Goal: Entertainment & Leisure: Consume media (video, audio)

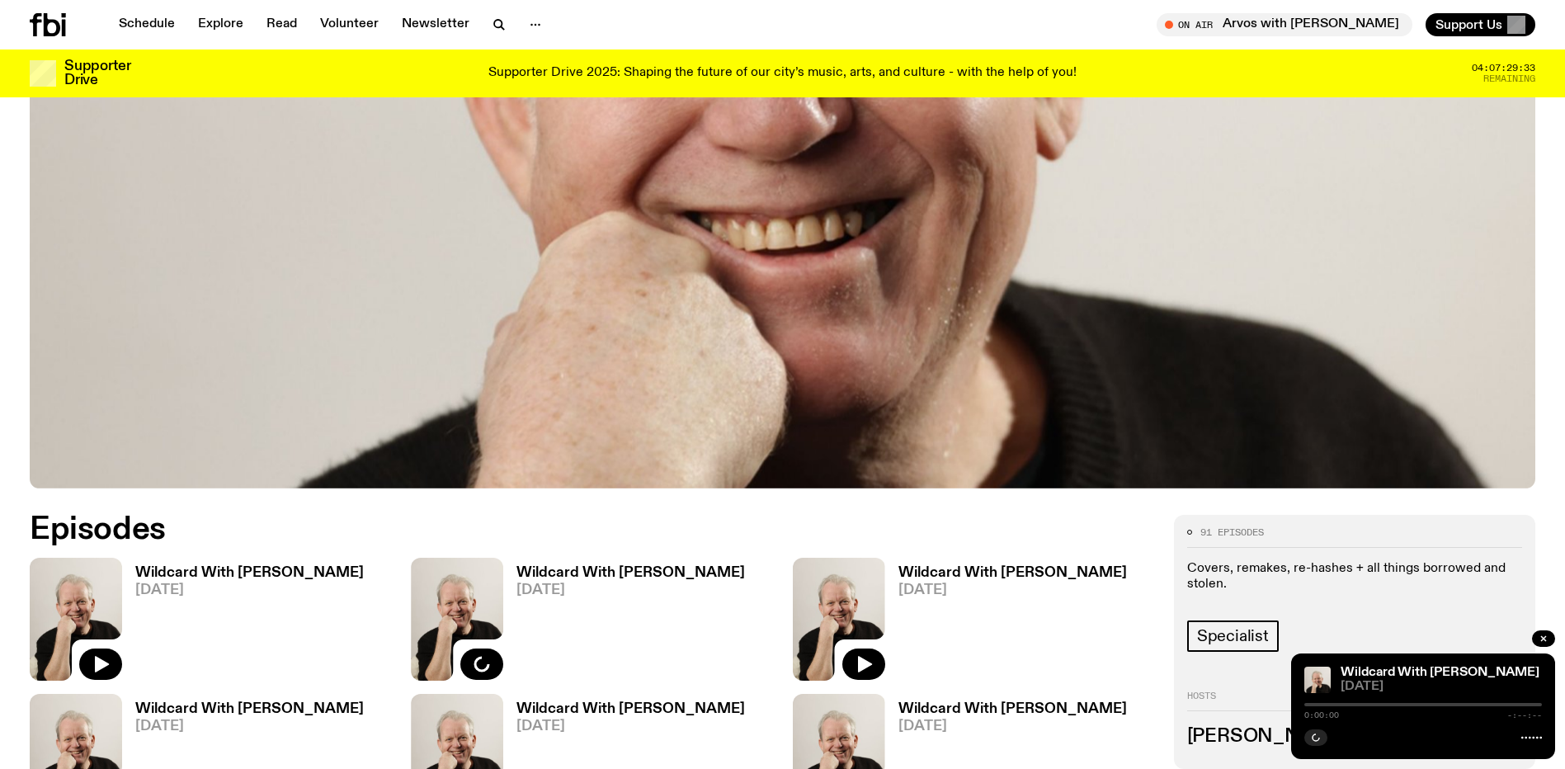
scroll to position [732, 0]
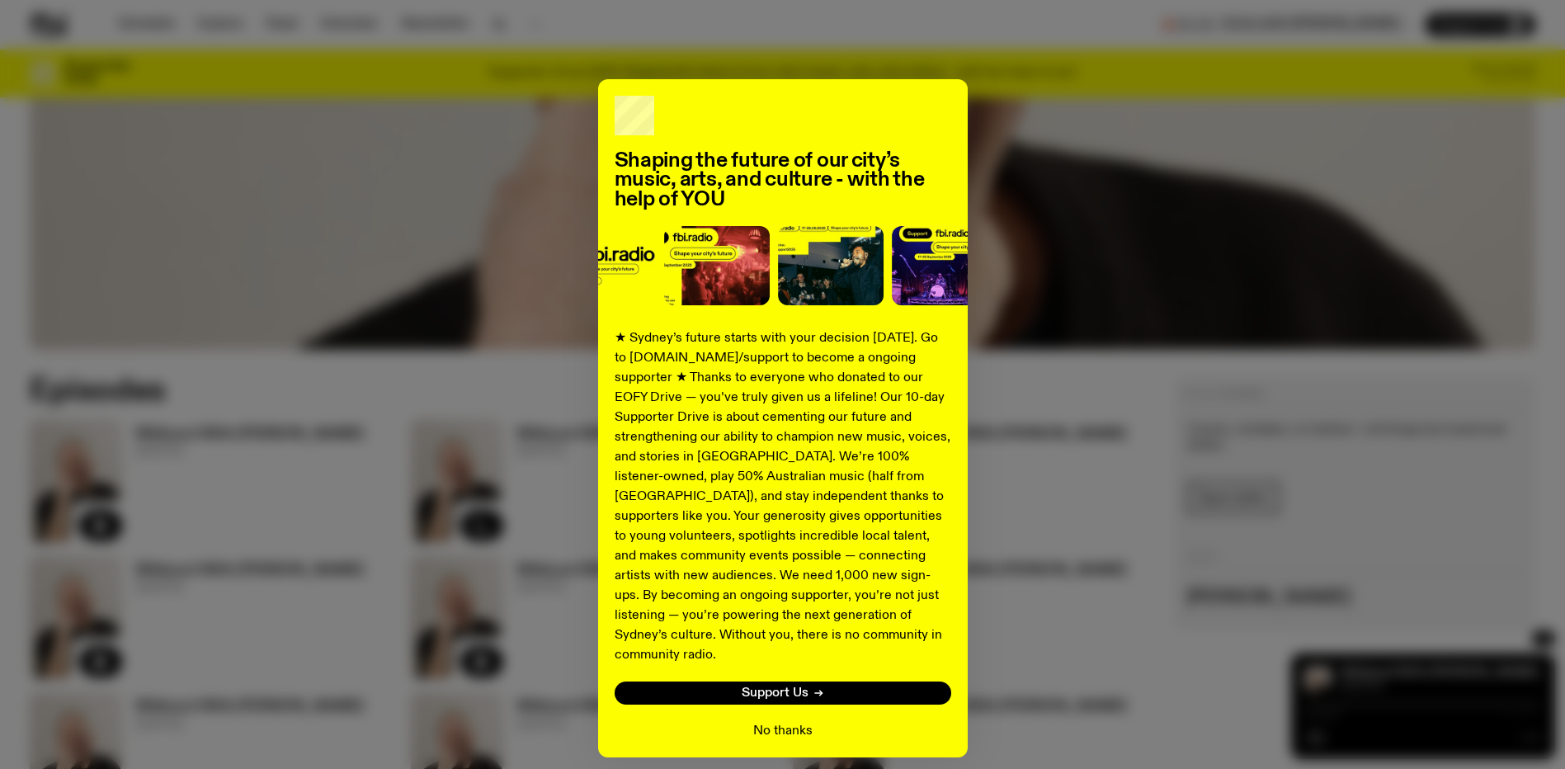
click at [771, 721] on button "No thanks" at bounding box center [782, 731] width 59 height 20
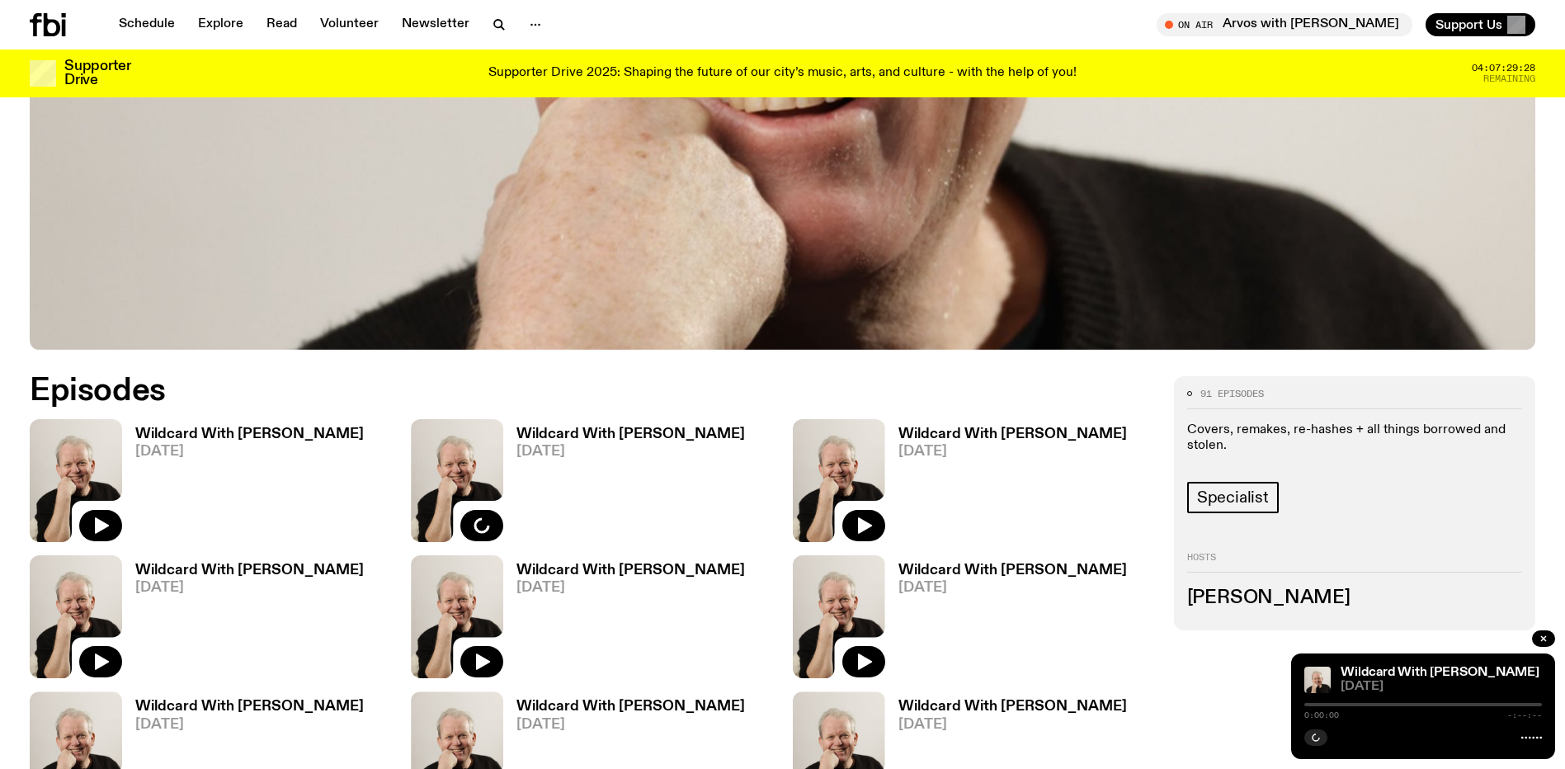
click at [288, 438] on h3 "Wildcard With [PERSON_NAME]" at bounding box center [249, 434] width 229 height 14
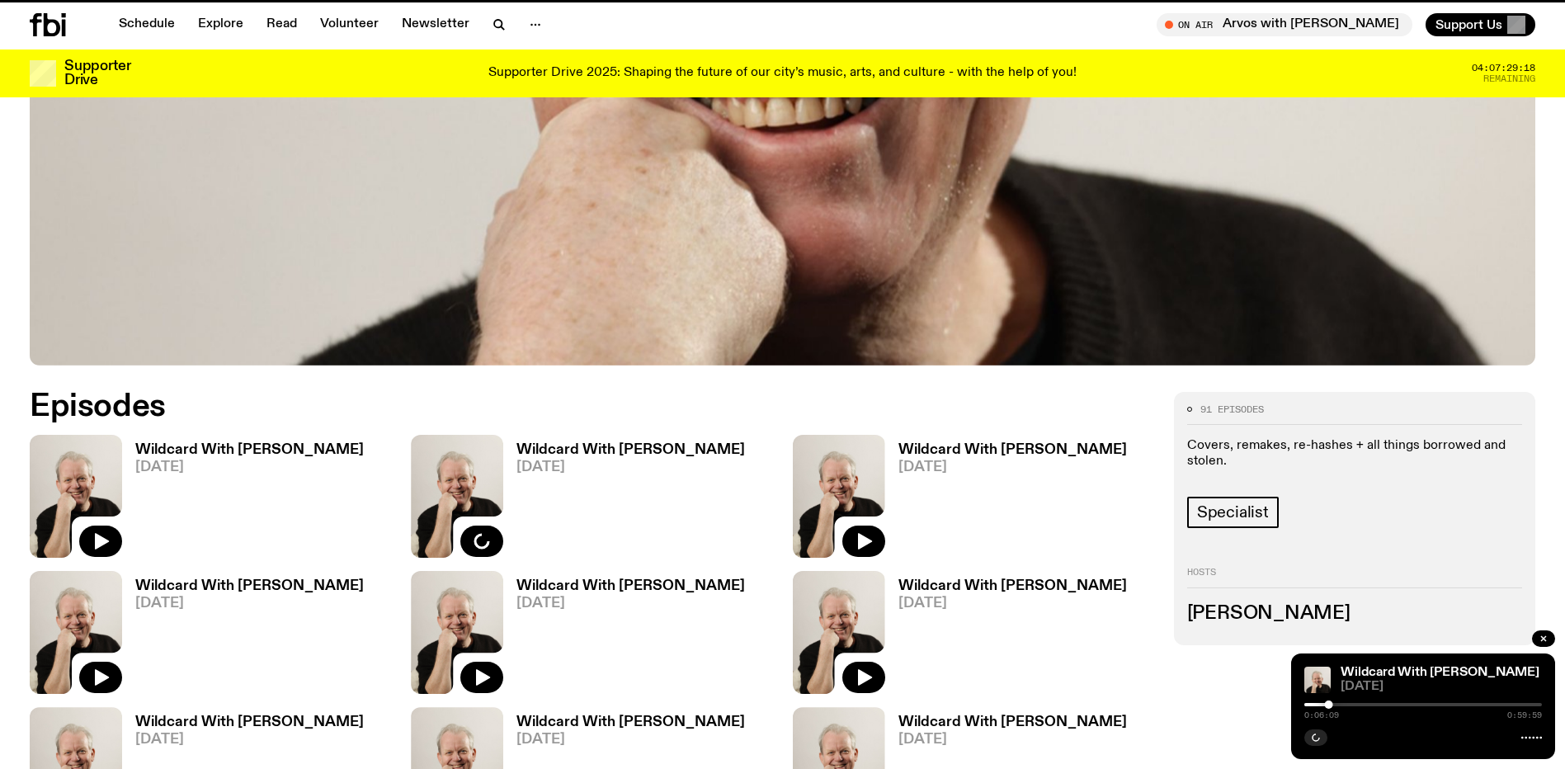
scroll to position [719, 0]
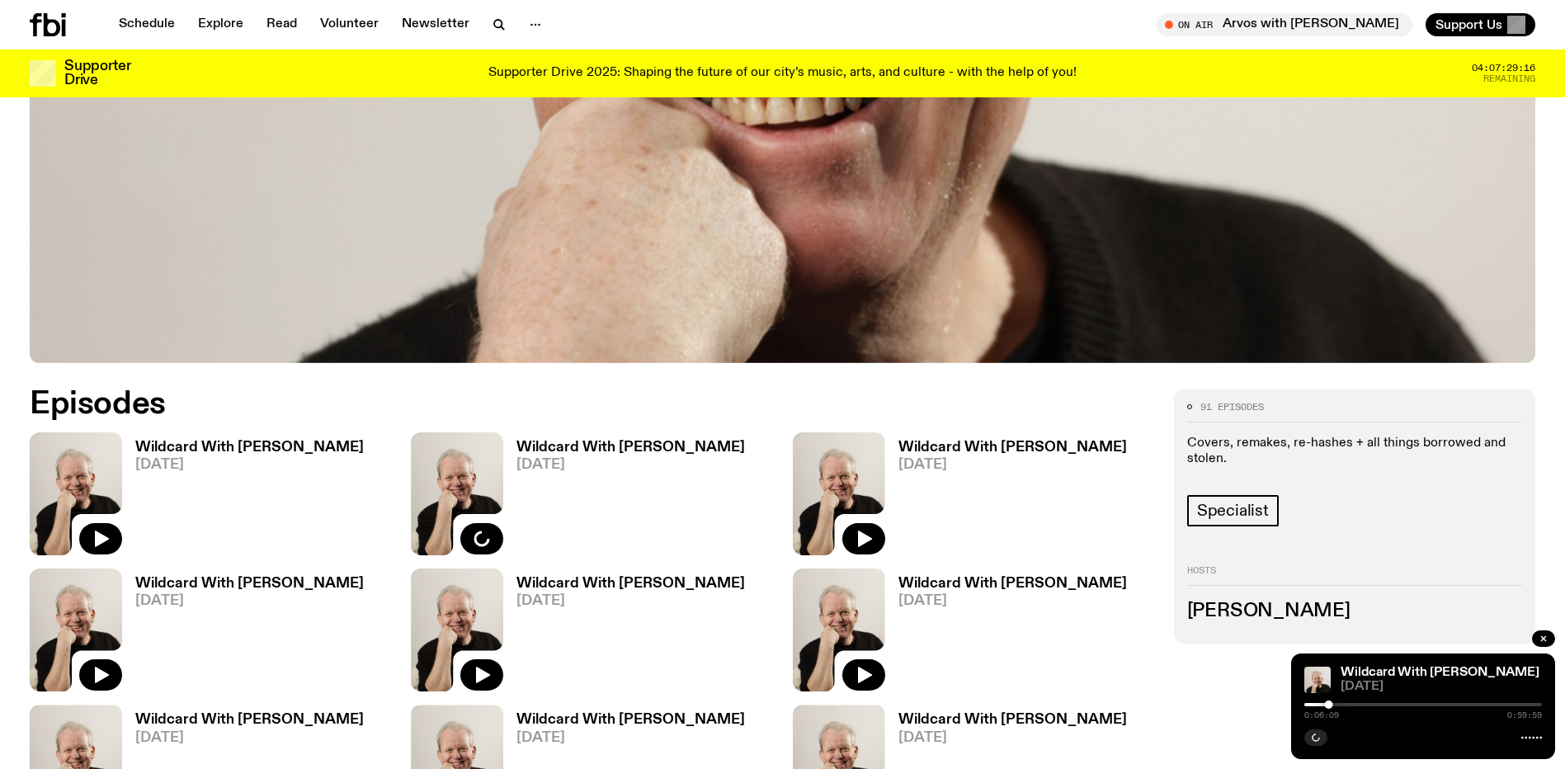
click at [578, 447] on h3 "Wildcard With [PERSON_NAME]" at bounding box center [630, 448] width 229 height 14
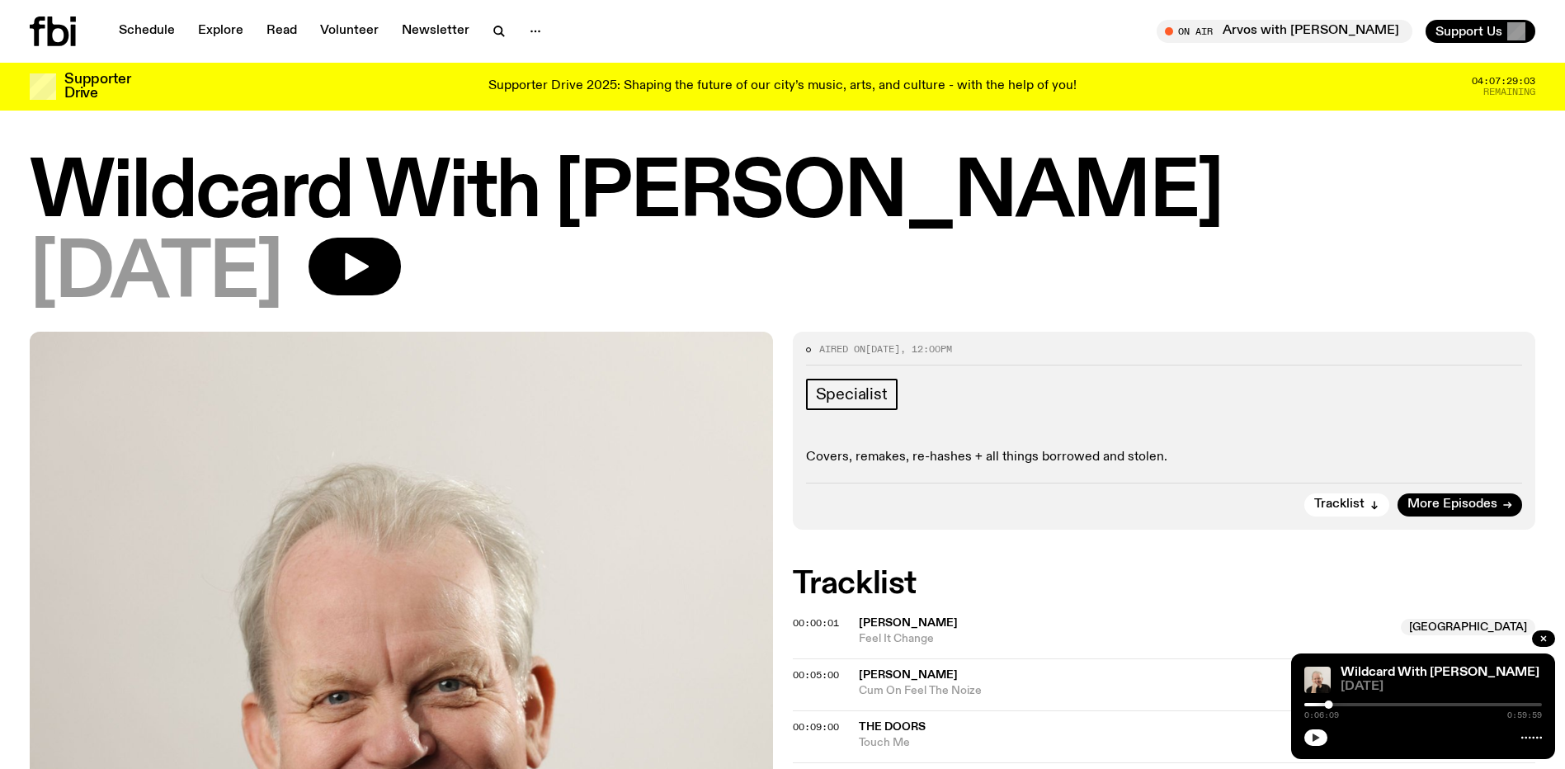
click at [1309, 739] on button "button" at bounding box center [1315, 737] width 23 height 17
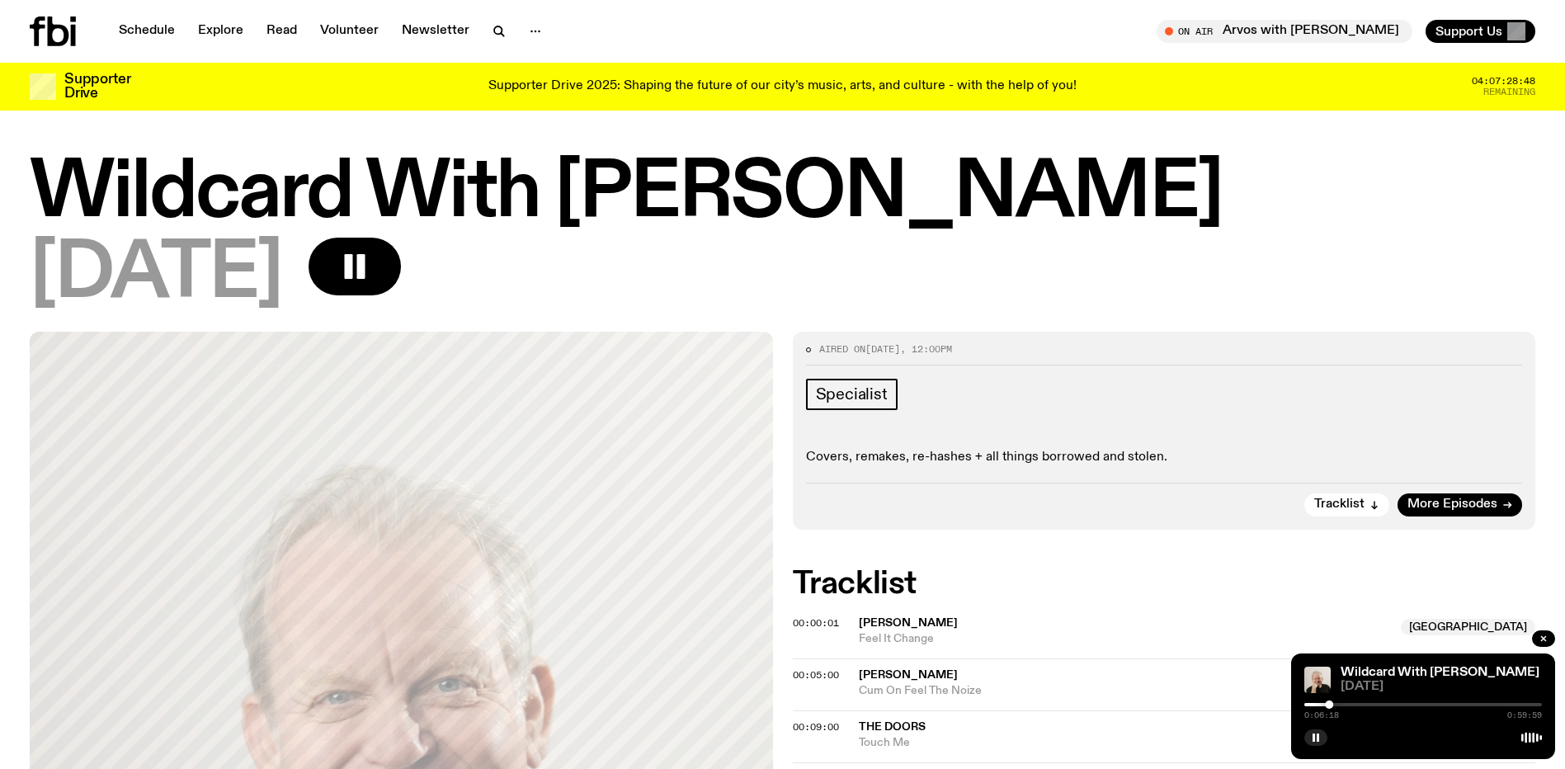
click at [1173, 700] on div "00:05:00 [PERSON_NAME] Cum On Feel The Noize" at bounding box center [1164, 684] width 743 height 52
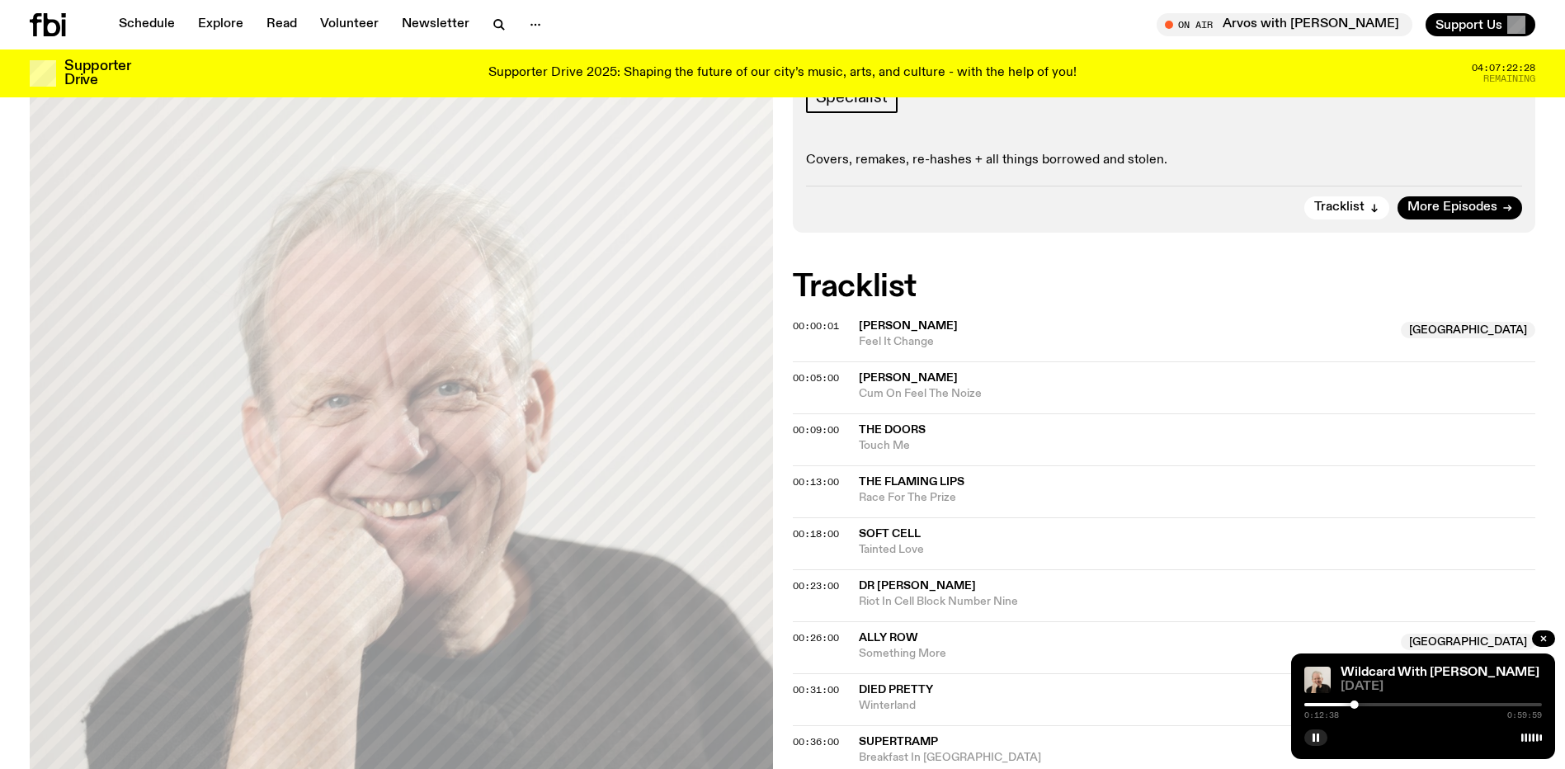
scroll to position [311, 0]
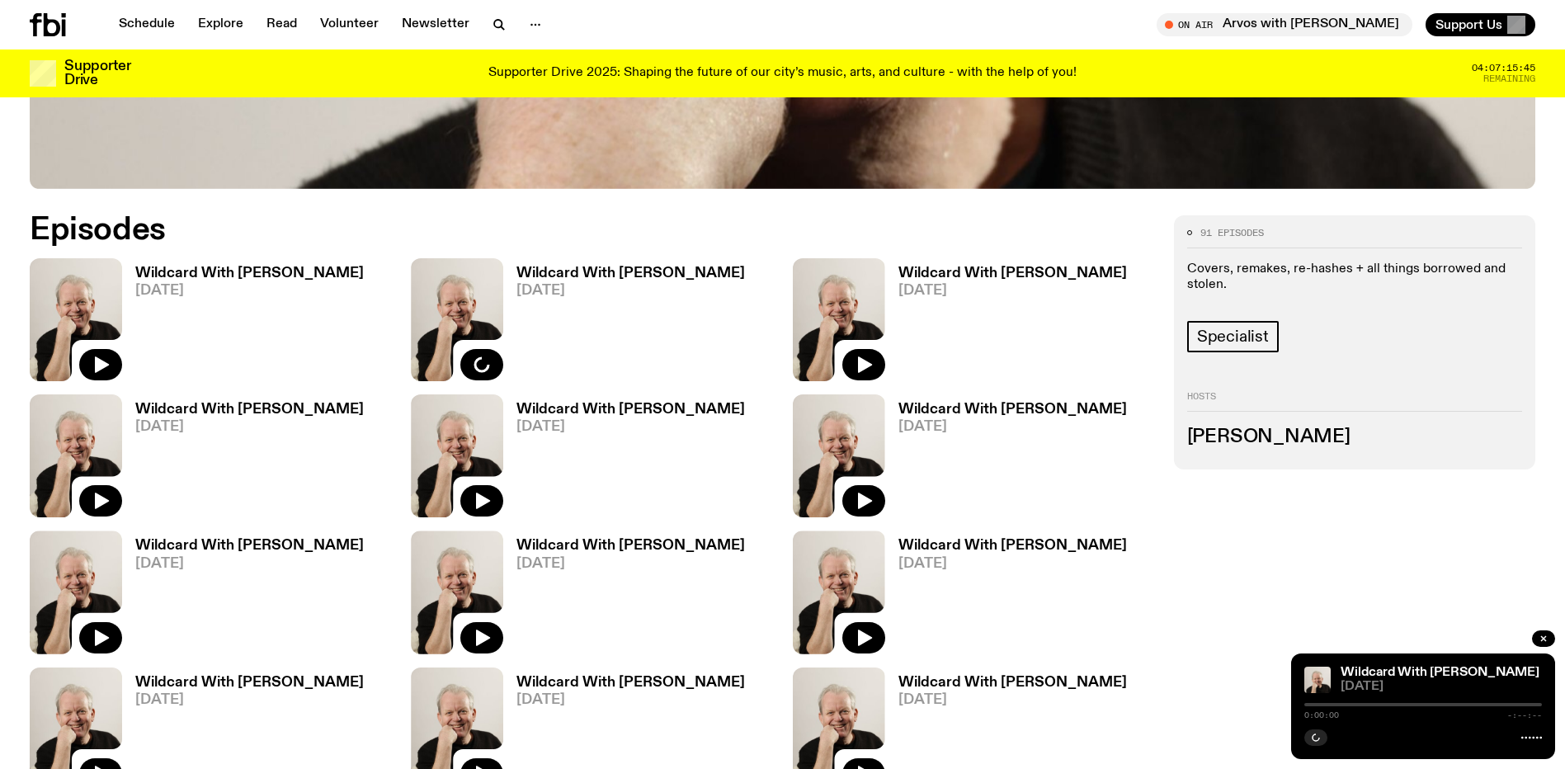
scroll to position [904, 0]
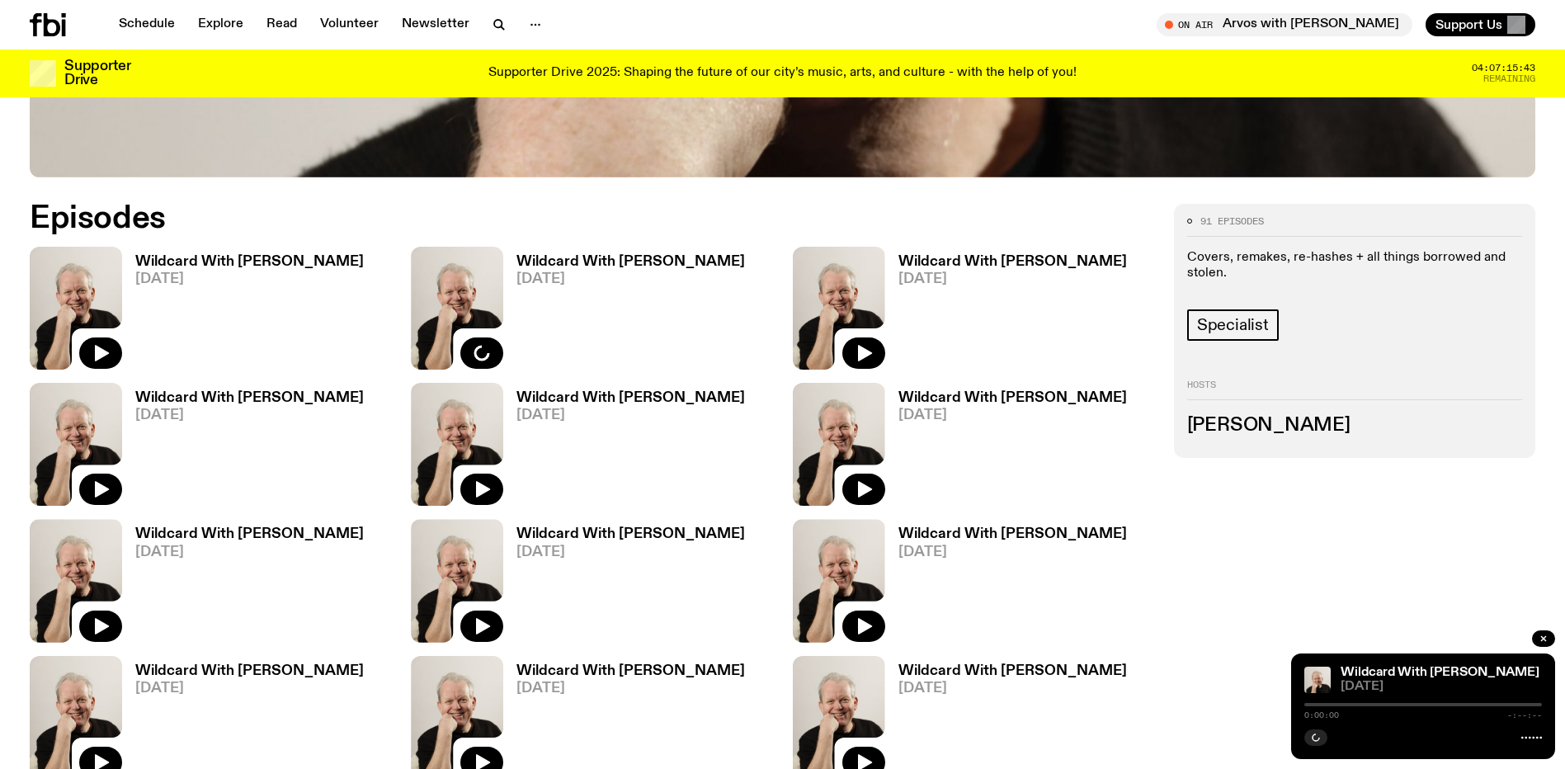
click at [640, 262] on h3 "Wildcard With [PERSON_NAME]" at bounding box center [630, 262] width 229 height 14
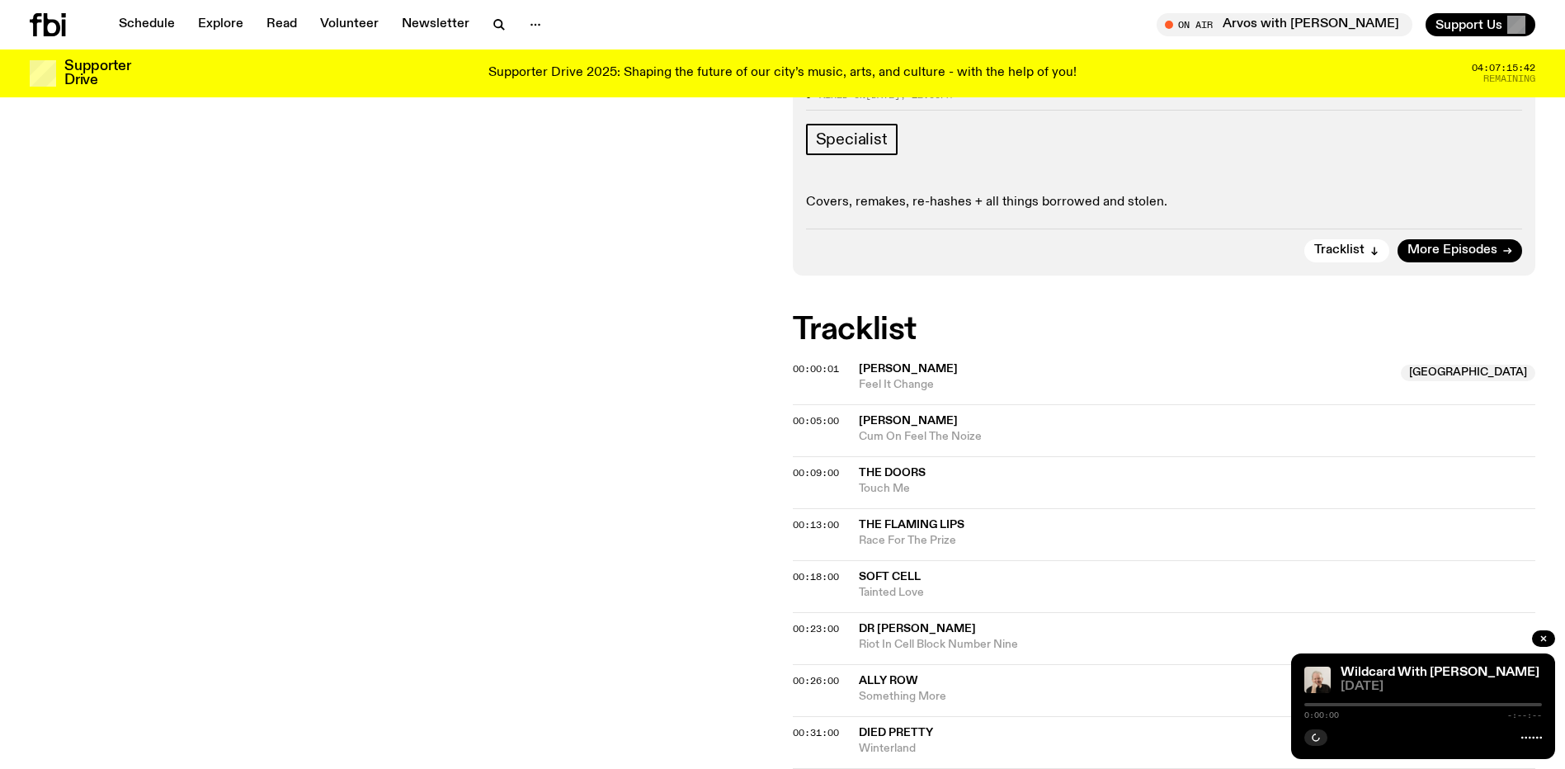
scroll to position [407, 0]
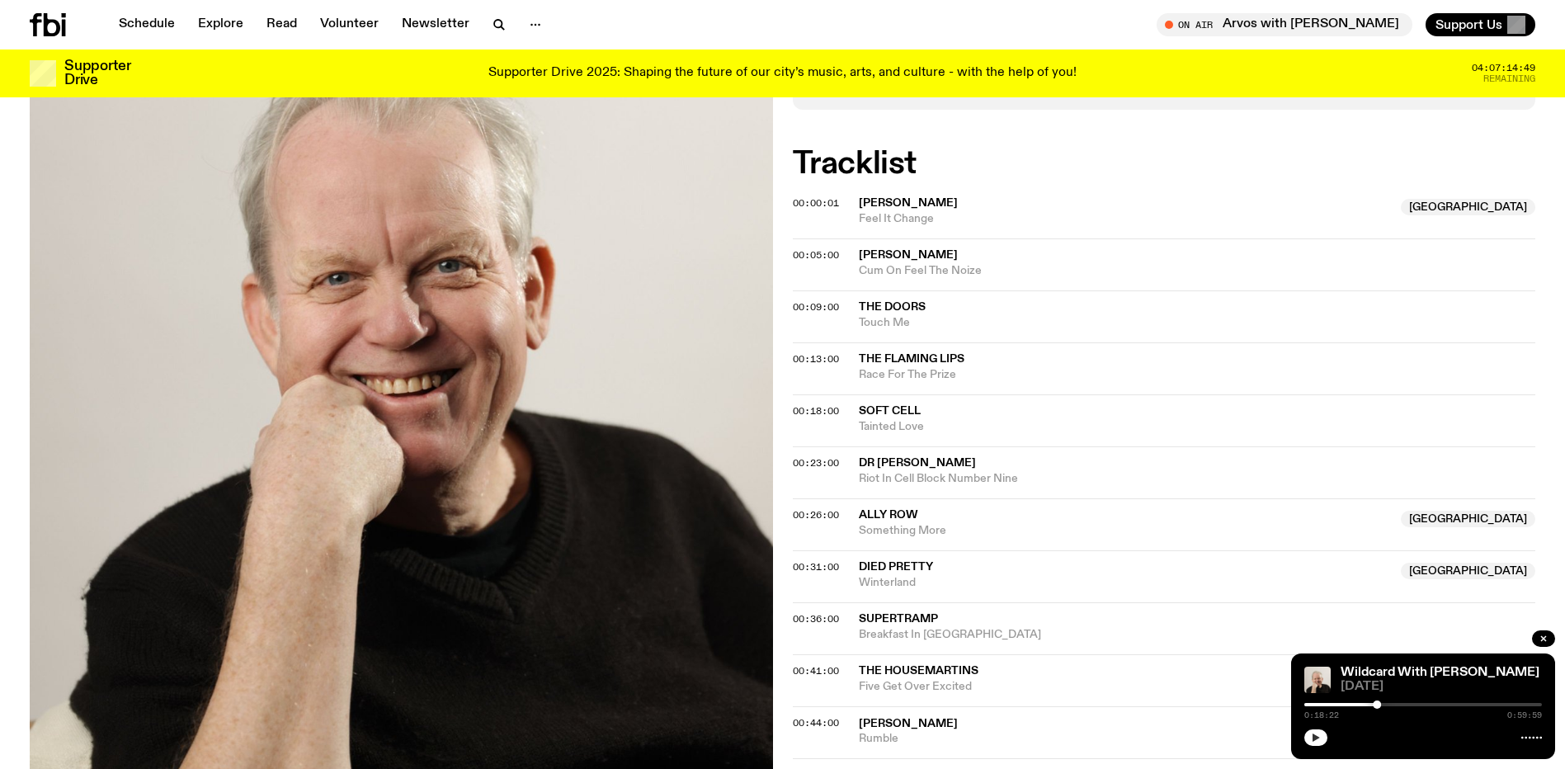
click at [1311, 732] on button "button" at bounding box center [1315, 737] width 23 height 17
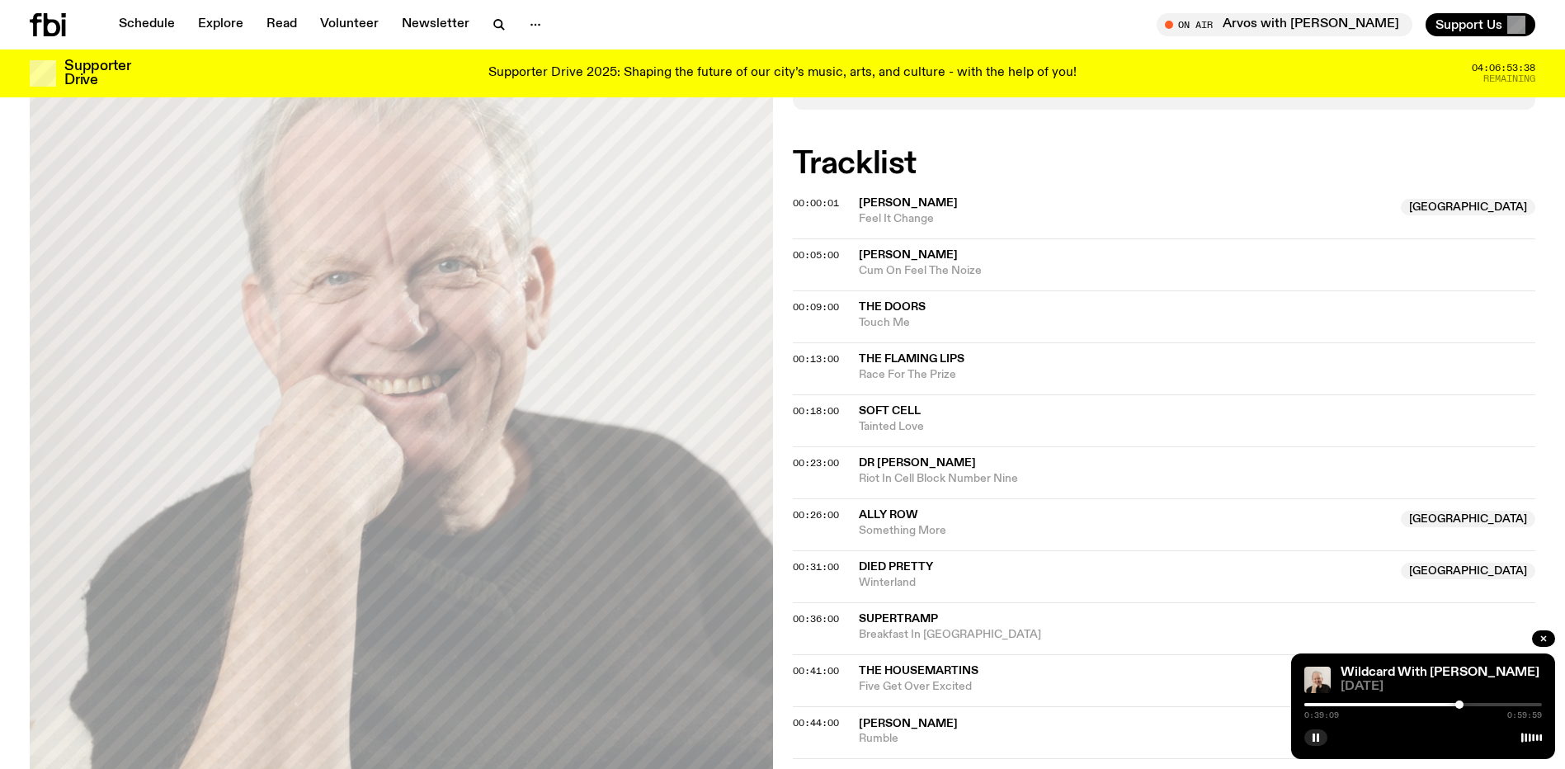
click at [1059, 665] on span "The Housemartins" at bounding box center [1197, 671] width 677 height 16
drag, startPoint x: 1053, startPoint y: 612, endPoint x: 1262, endPoint y: 694, distance: 224.2
click at [1262, 694] on div "00:00:01 [PERSON_NAME] [GEOGRAPHIC_DATA] Feel It Change [GEOGRAPHIC_DATA] 00:05…" at bounding box center [1164, 551] width 743 height 705
drag, startPoint x: 1262, startPoint y: 694, endPoint x: 1314, endPoint y: 732, distance: 64.4
click at [1314, 732] on button "button" at bounding box center [1315, 737] width 23 height 17
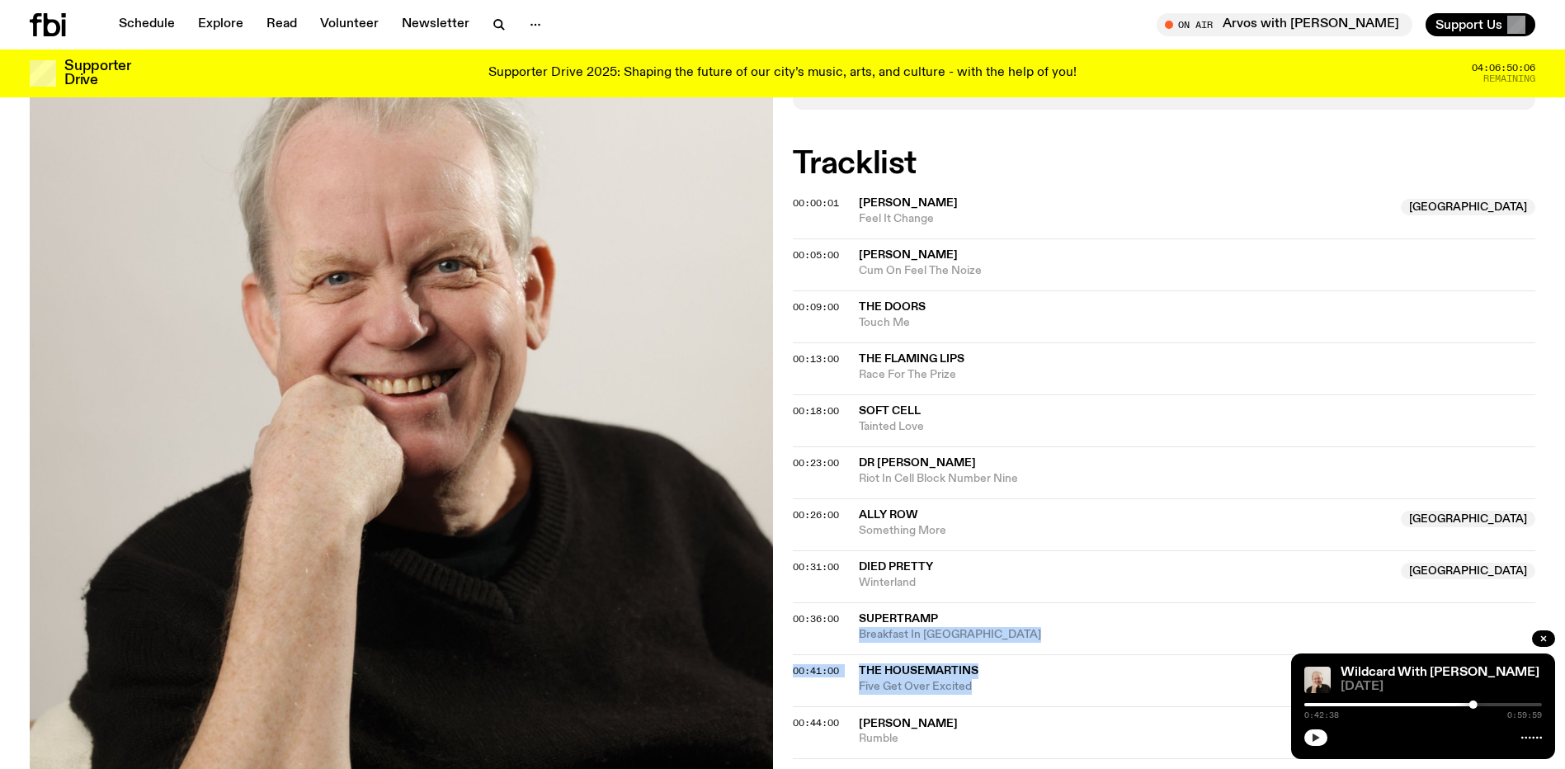
click at [1314, 732] on button "button" at bounding box center [1315, 737] width 23 height 17
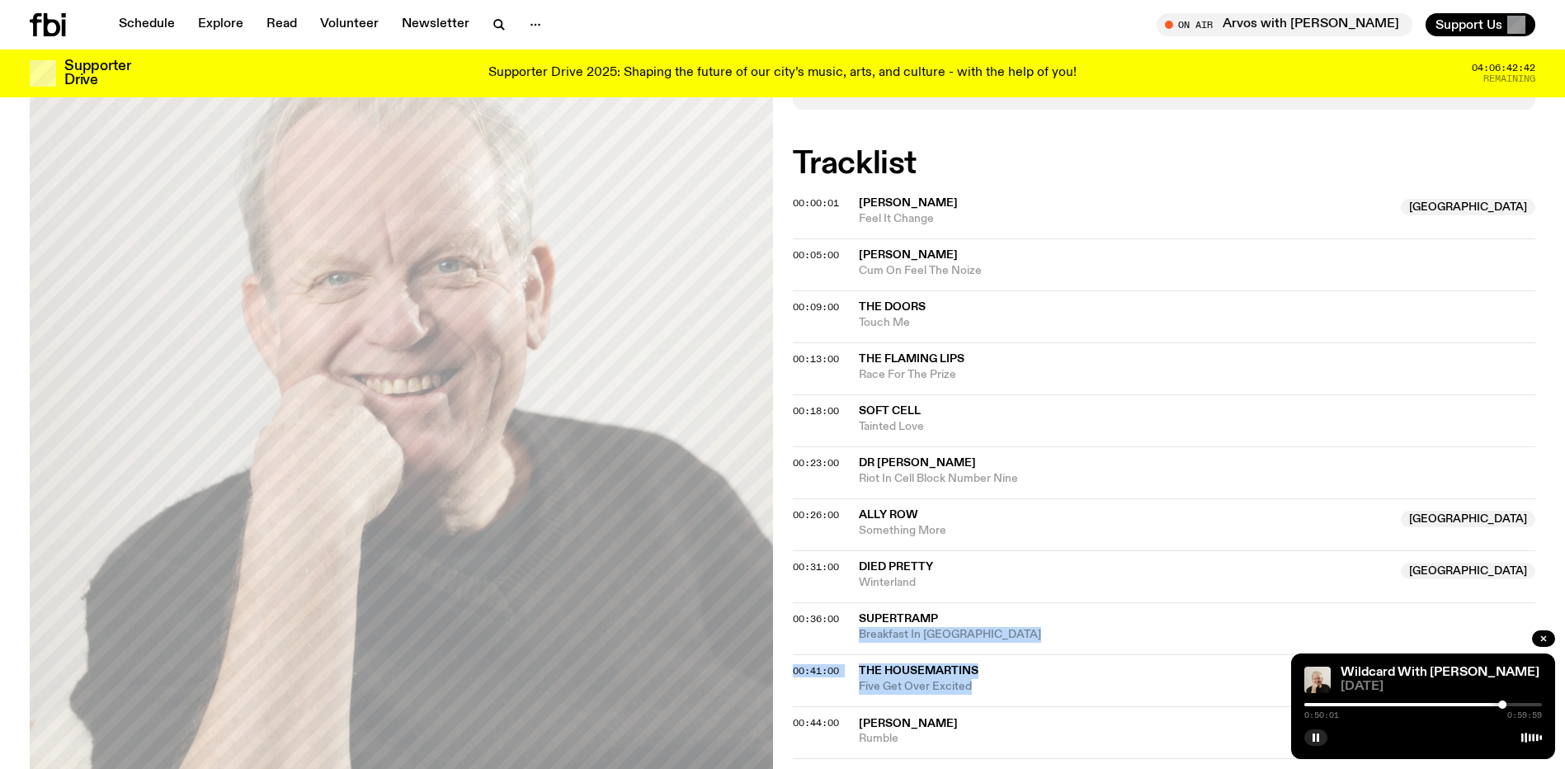
click at [1128, 698] on div "00:41:00 The Housemartins Five Get Over Excited" at bounding box center [1164, 680] width 743 height 52
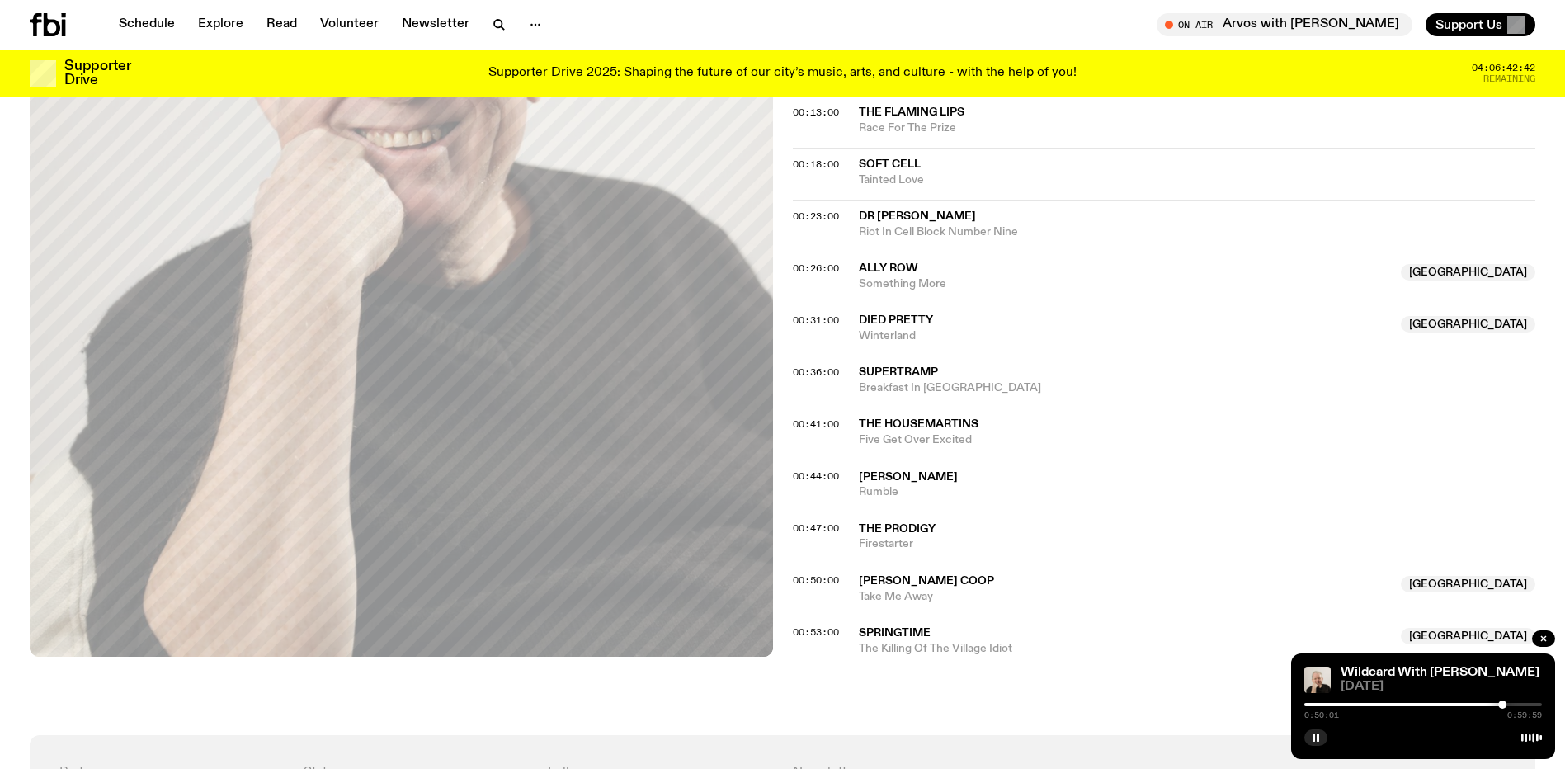
scroll to position [654, 0]
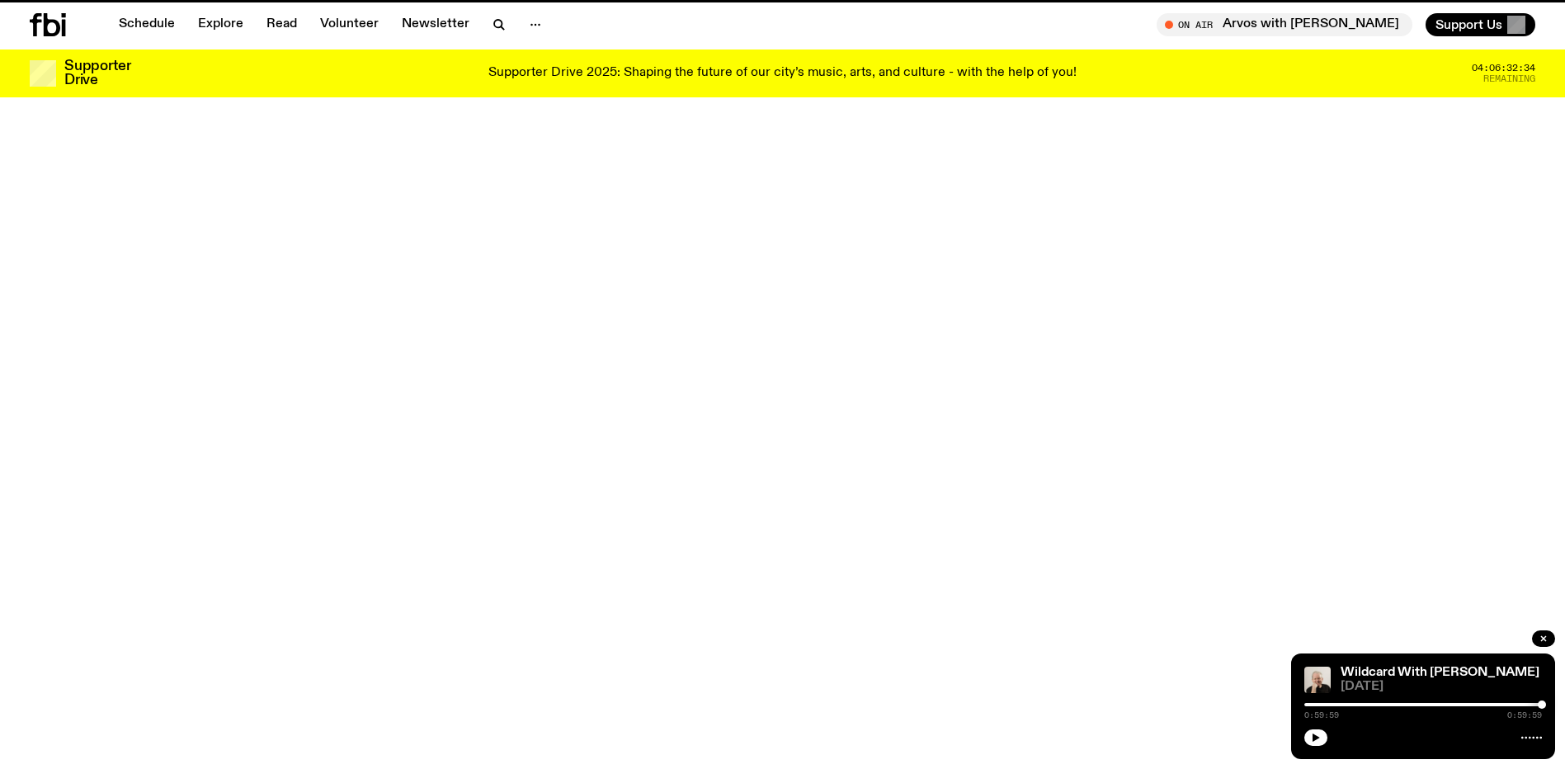
scroll to position [904, 0]
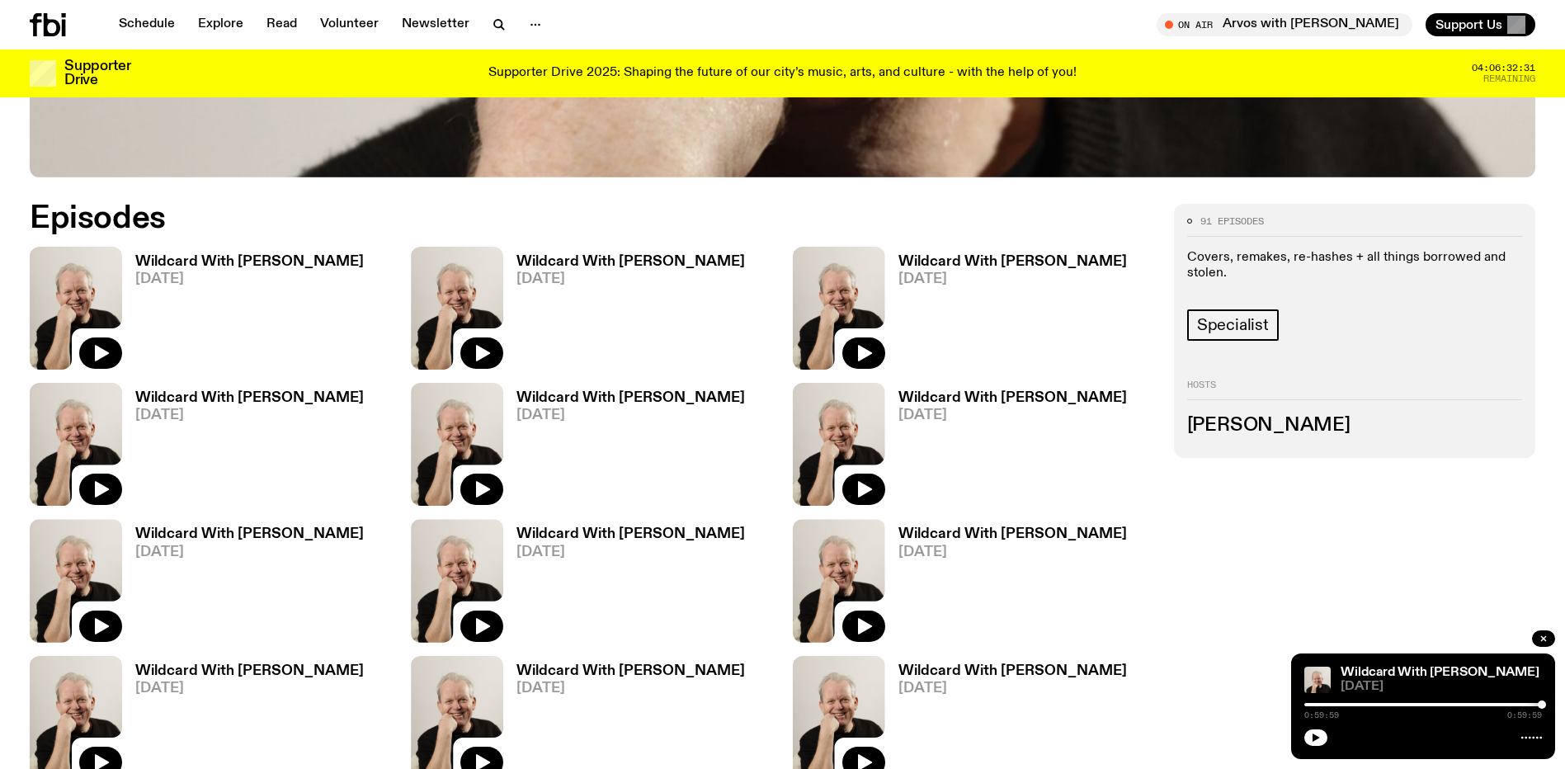
click at [1018, 259] on h3 "Wildcard With [PERSON_NAME]" at bounding box center [1013, 262] width 229 height 14
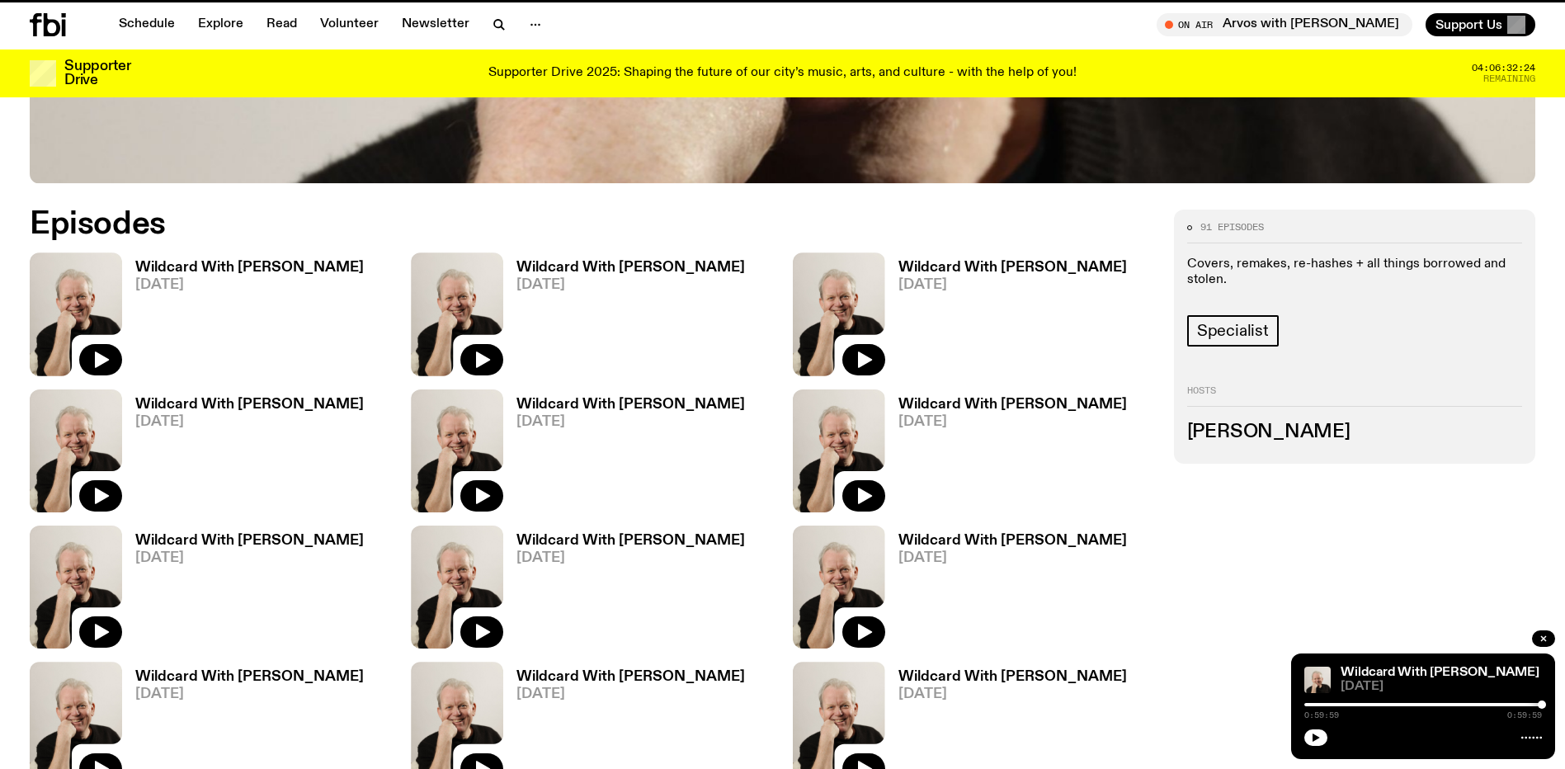
scroll to position [891, 0]
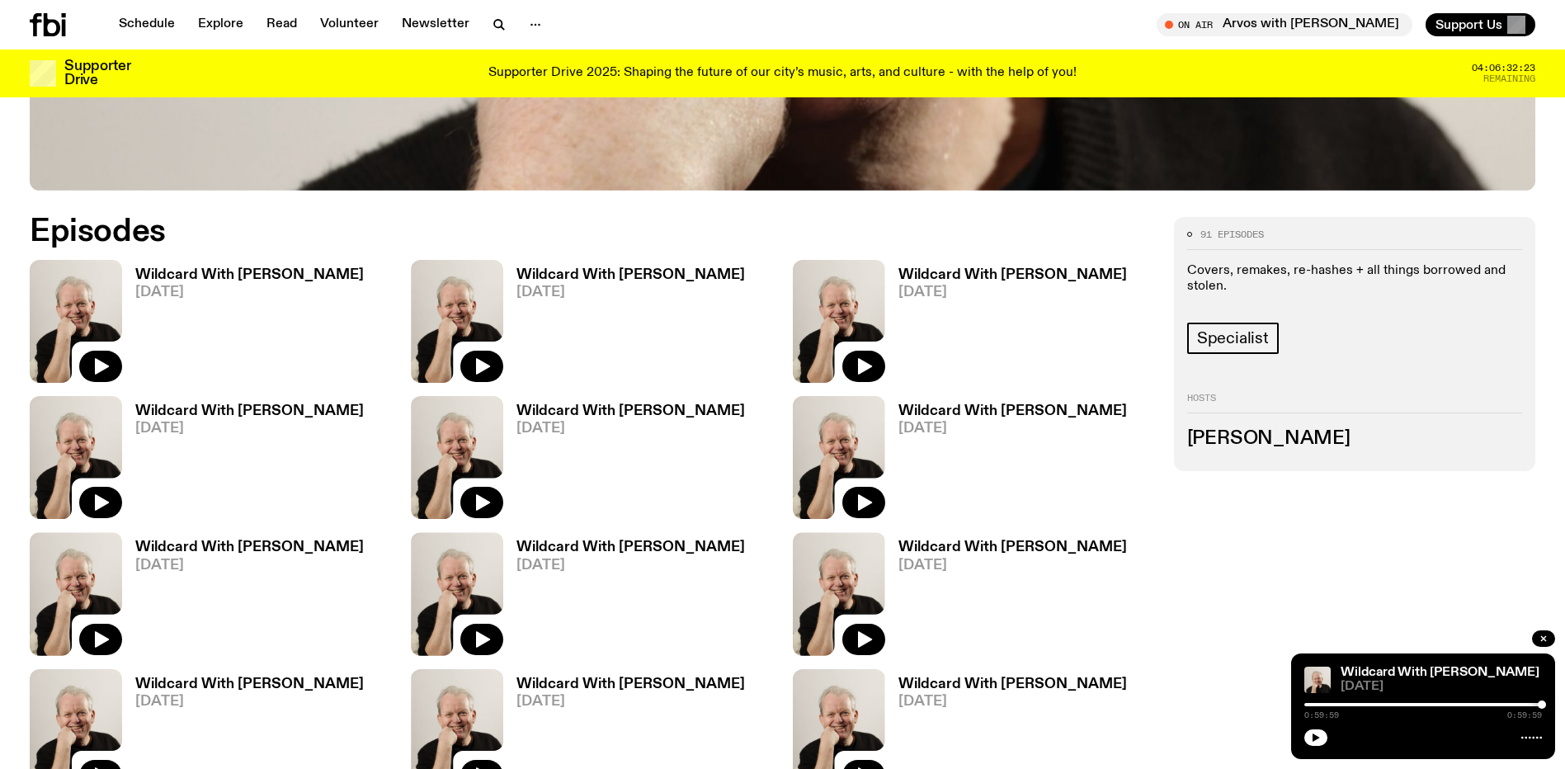
click at [201, 286] on span "[DATE]" at bounding box center [249, 292] width 229 height 14
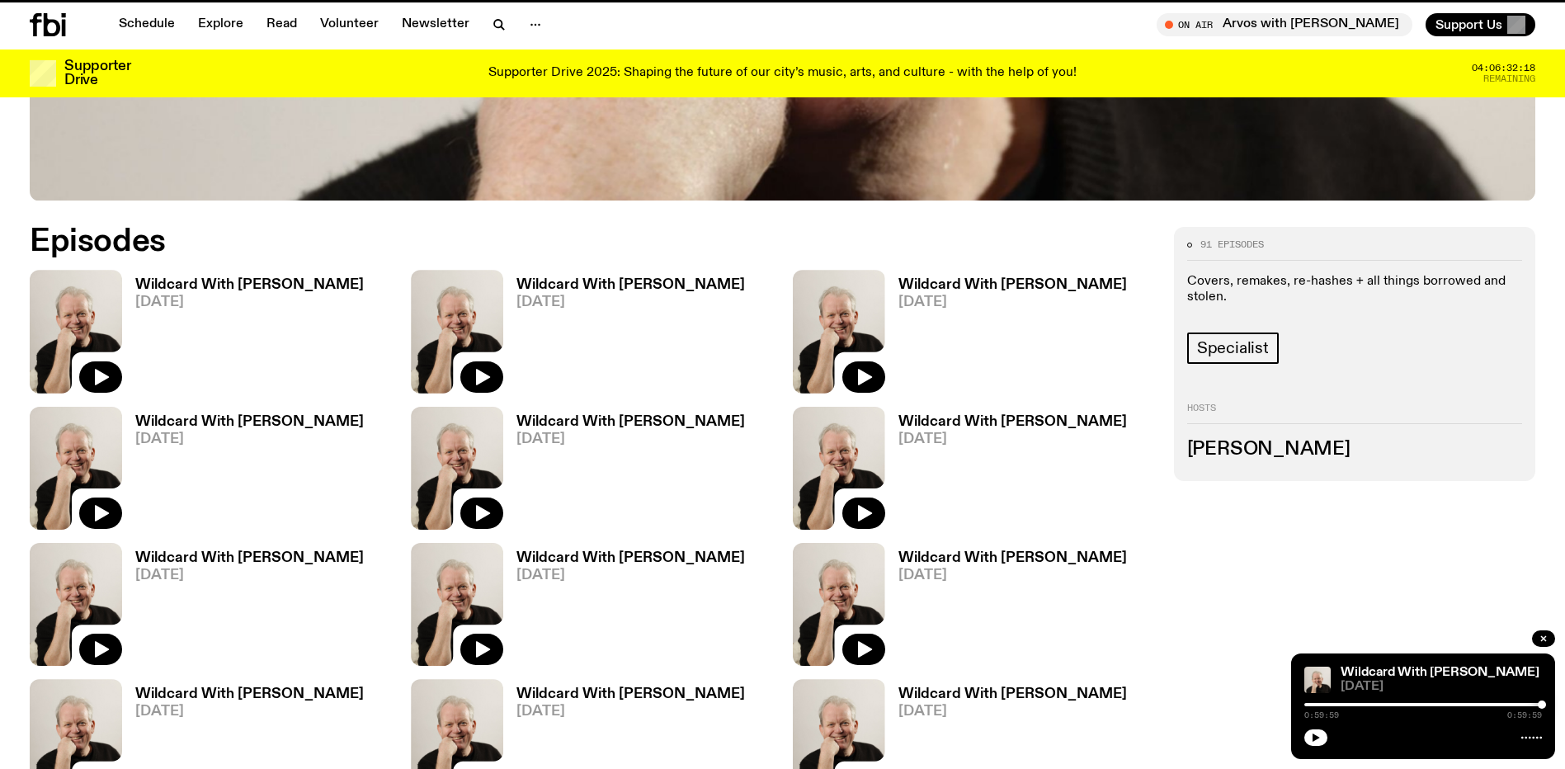
scroll to position [878, 0]
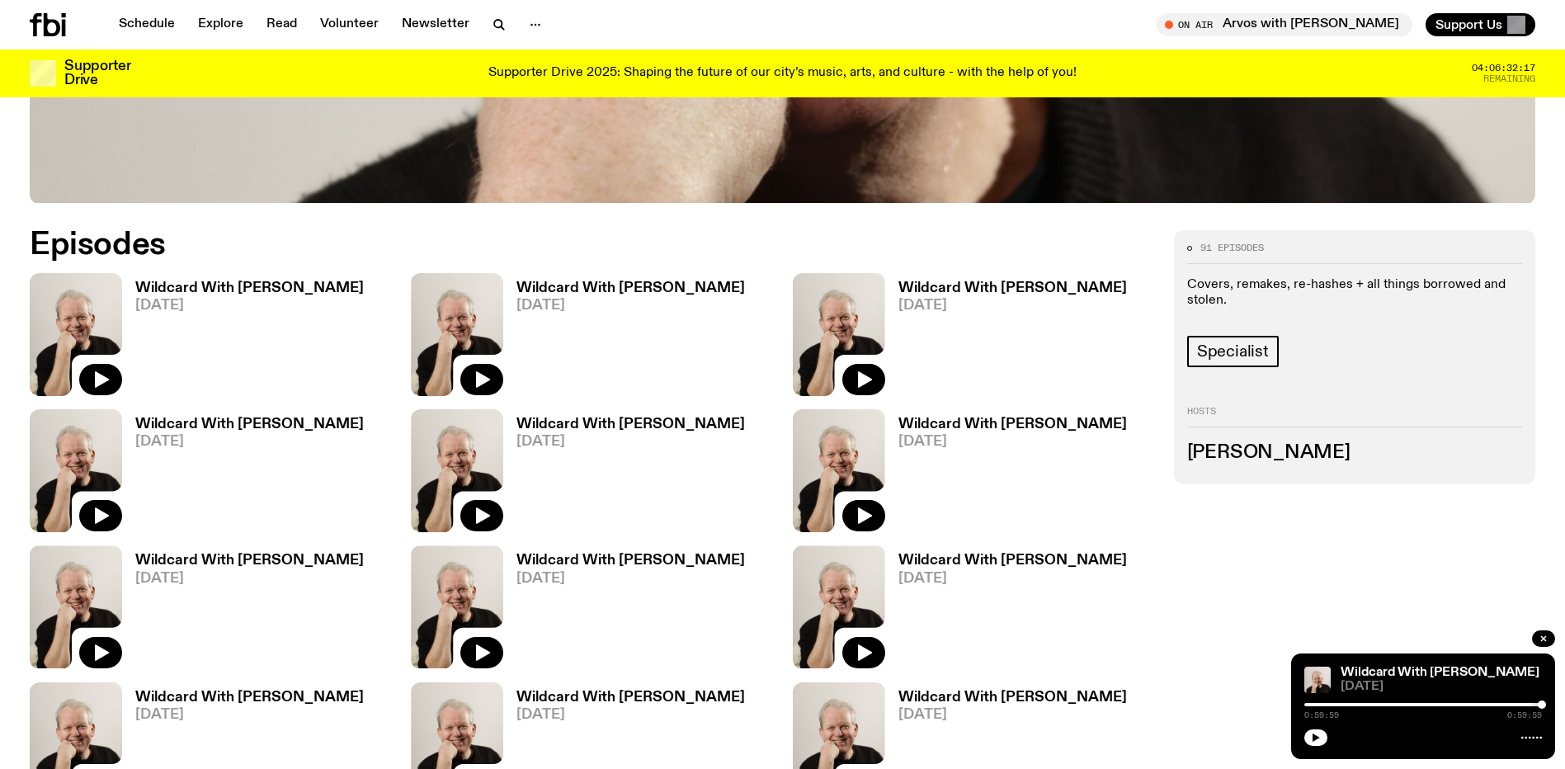
click at [613, 427] on h3 "Wildcard With [PERSON_NAME]" at bounding box center [630, 424] width 229 height 14
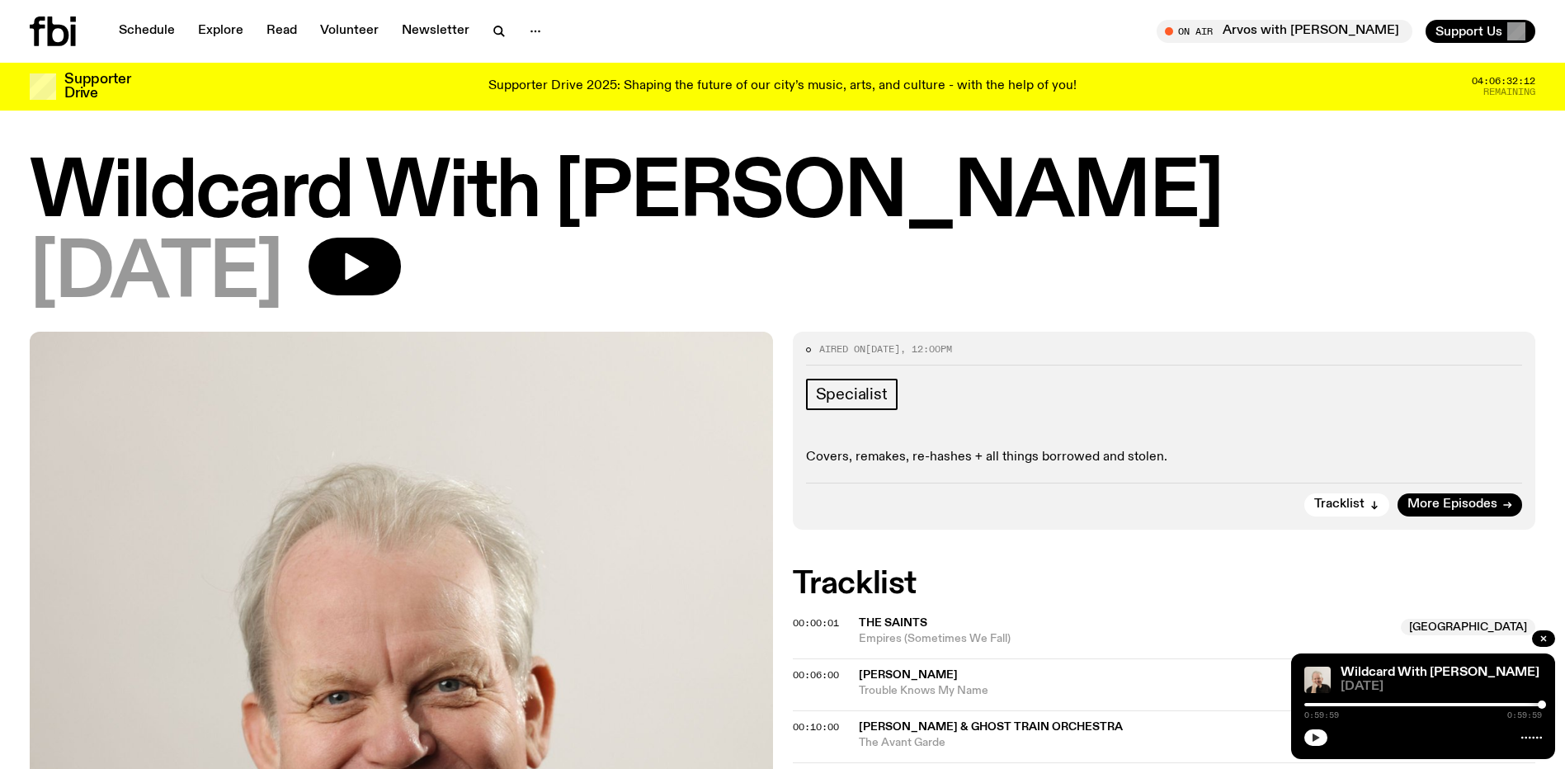
click at [1308, 731] on button "button" at bounding box center [1315, 737] width 23 height 17
click at [1317, 738] on rect "button" at bounding box center [1318, 737] width 2 height 8
click at [1317, 738] on icon "button" at bounding box center [1316, 737] width 7 height 8
click at [1311, 737] on icon "button" at bounding box center [1316, 738] width 10 height 10
